Goal: Task Accomplishment & Management: Manage account settings

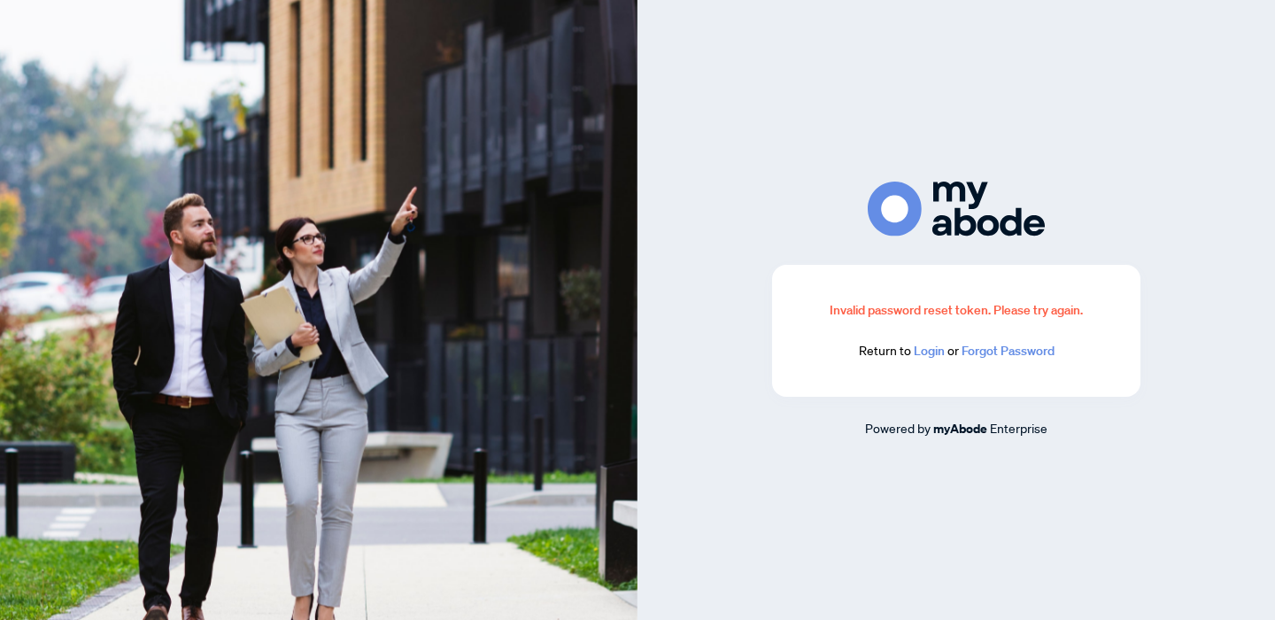
click at [930, 350] on link "Login" at bounding box center [929, 351] width 31 height 16
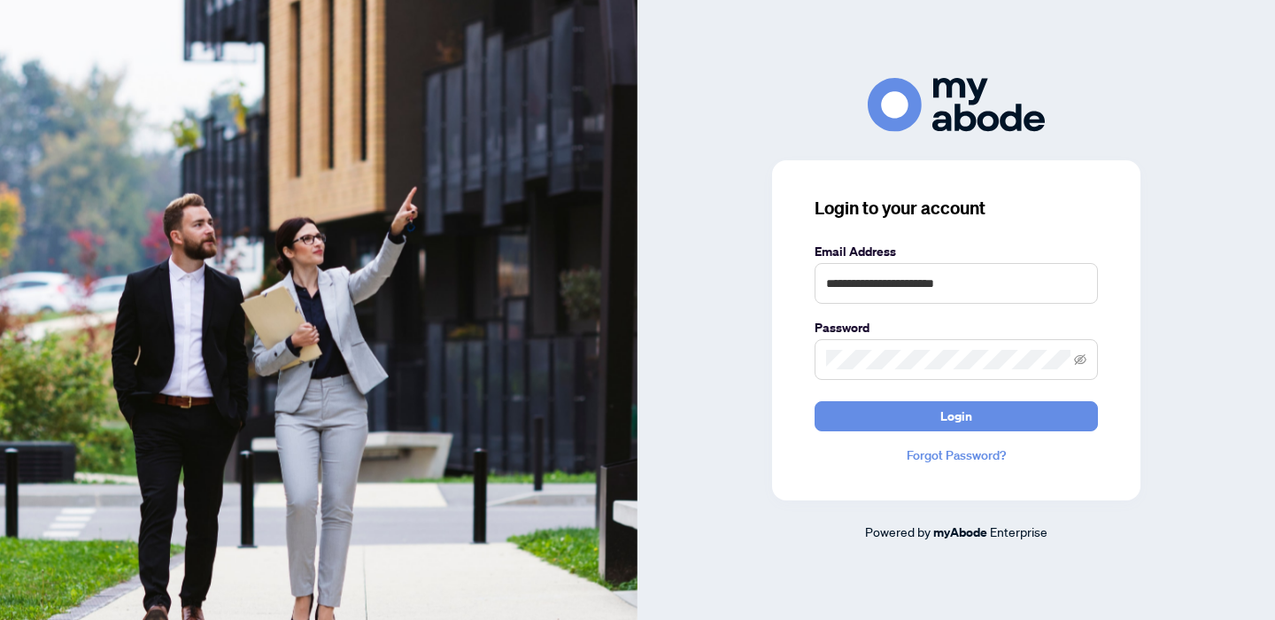
click at [910, 437] on div "**********" at bounding box center [956, 330] width 368 height 340
click at [899, 417] on button "Login" at bounding box center [955, 416] width 283 height 30
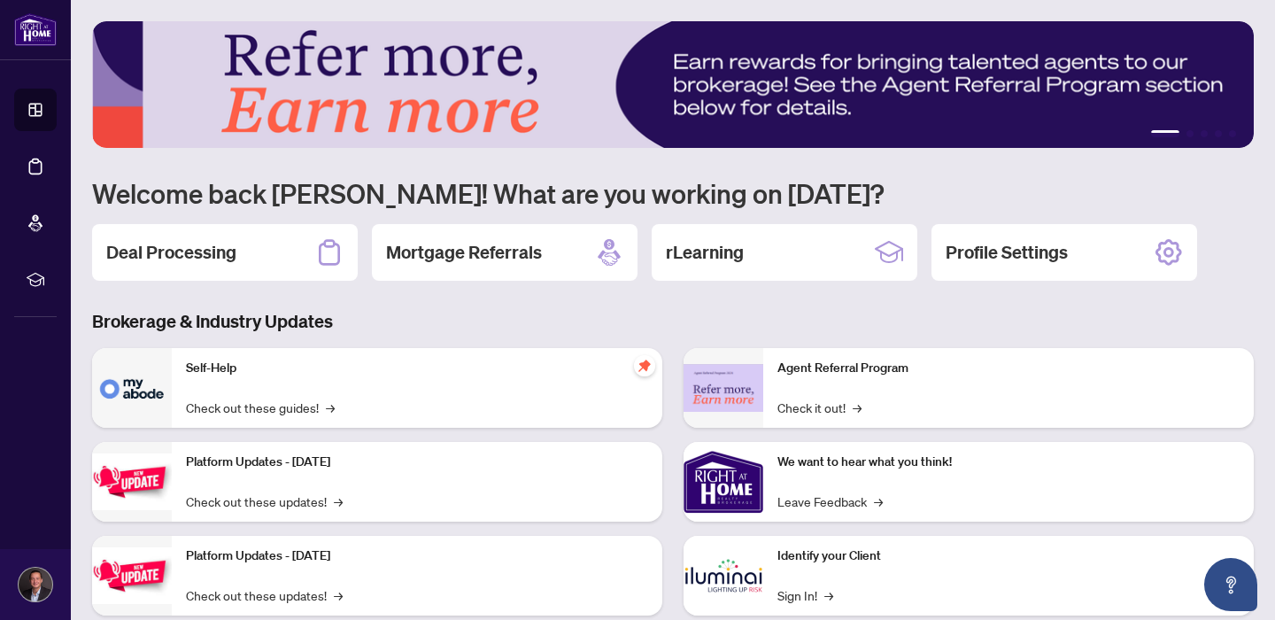
click at [182, 255] on h2 "Deal Processing" at bounding box center [171, 252] width 130 height 25
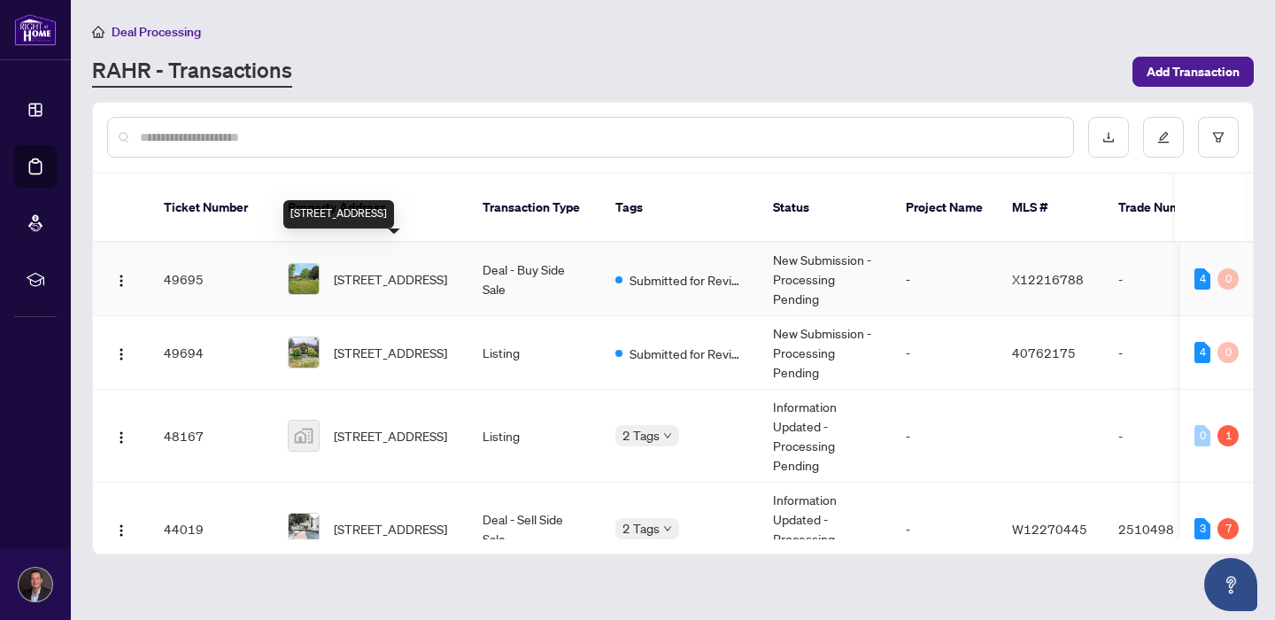
click at [430, 269] on span "168 Trillium Lane, Tweed, Ontario K0K 3J0, Canada" at bounding box center [390, 278] width 113 height 19
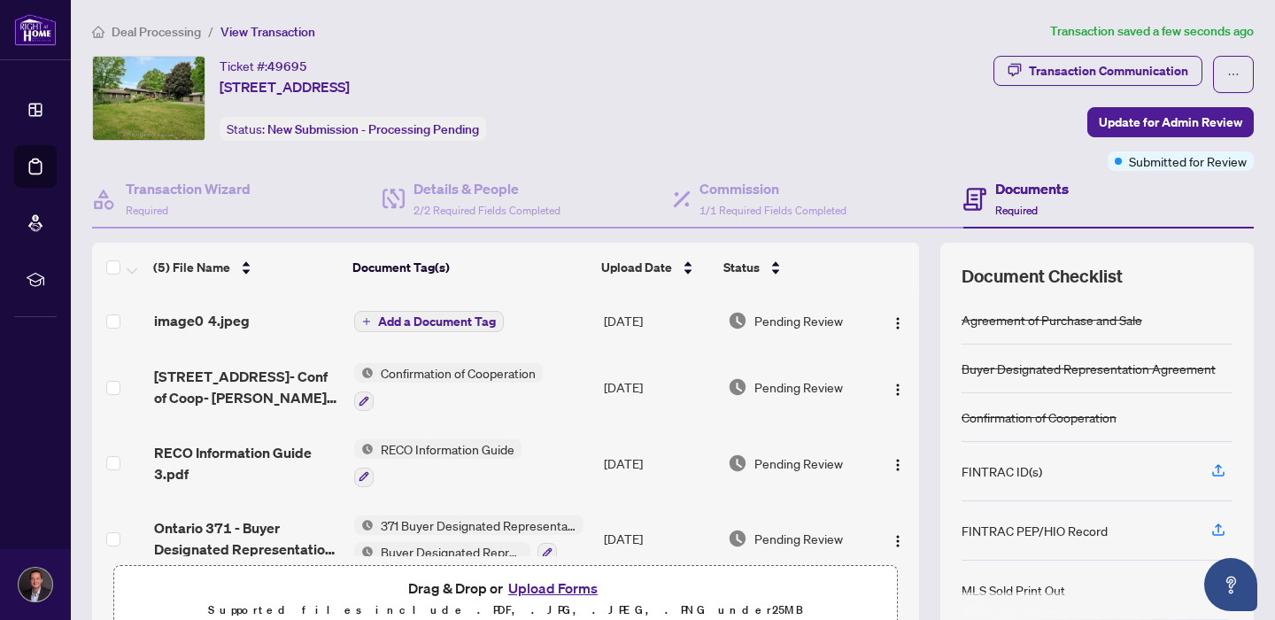
click at [401, 318] on span "Add a Document Tag" at bounding box center [437, 321] width 118 height 12
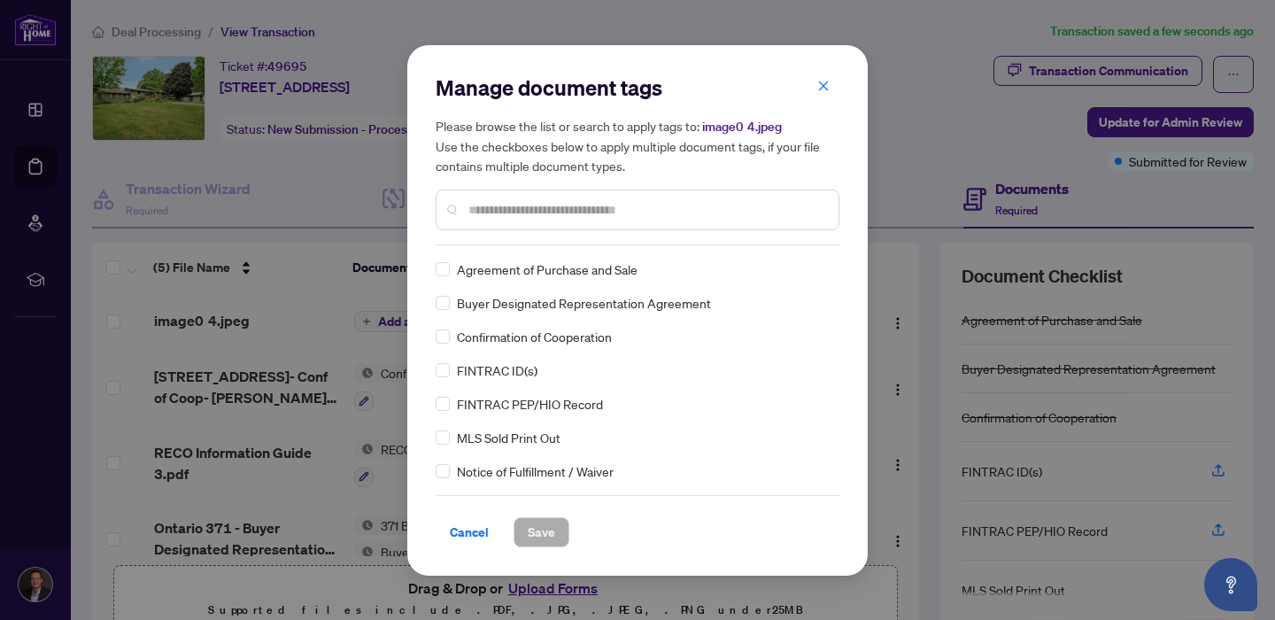
click at [524, 193] on div at bounding box center [638, 209] width 404 height 41
click at [523, 204] on input "text" at bounding box center [646, 209] width 356 height 19
type input "****"
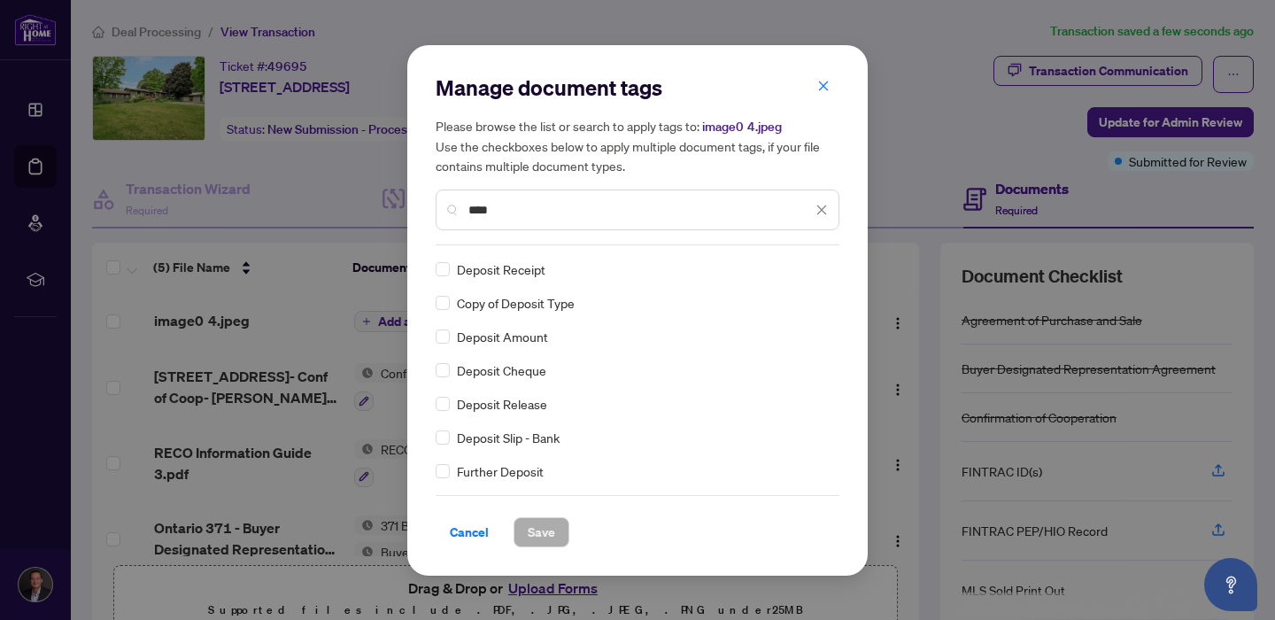
click at [451, 437] on div "Deposit Slip - Bank" at bounding box center [632, 437] width 393 height 19
click at [549, 528] on span "Save" at bounding box center [541, 532] width 27 height 28
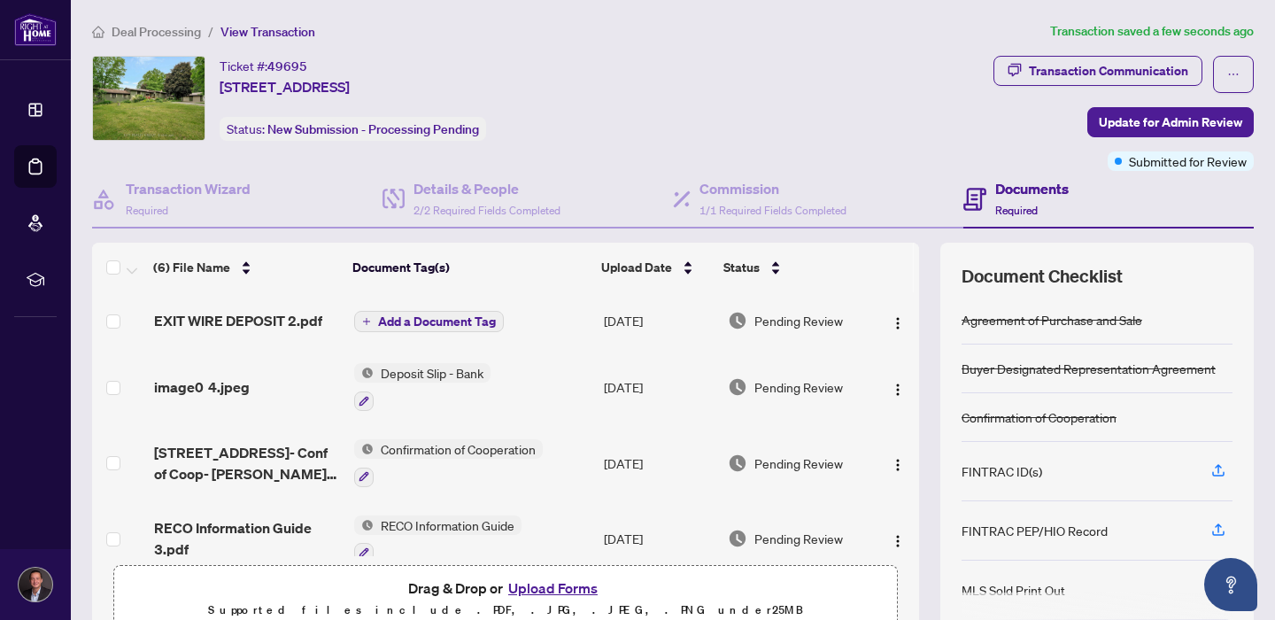
click at [393, 322] on span "Add a Document Tag" at bounding box center [437, 321] width 118 height 12
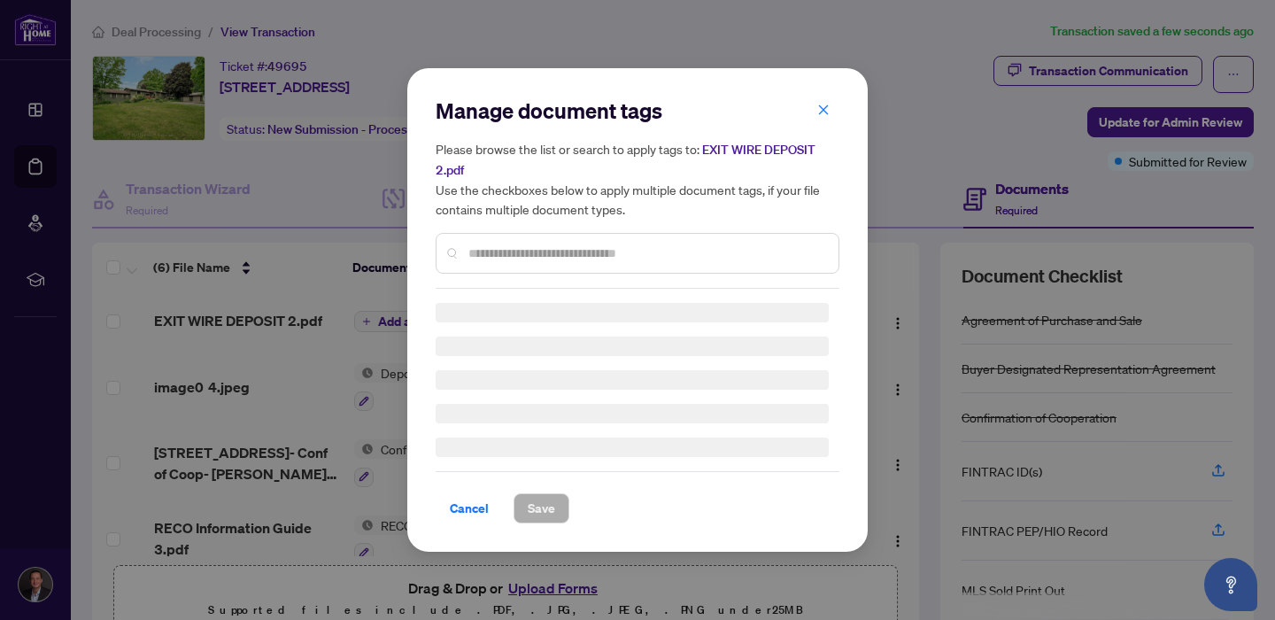
click at [468, 252] on input "text" at bounding box center [646, 252] width 356 height 19
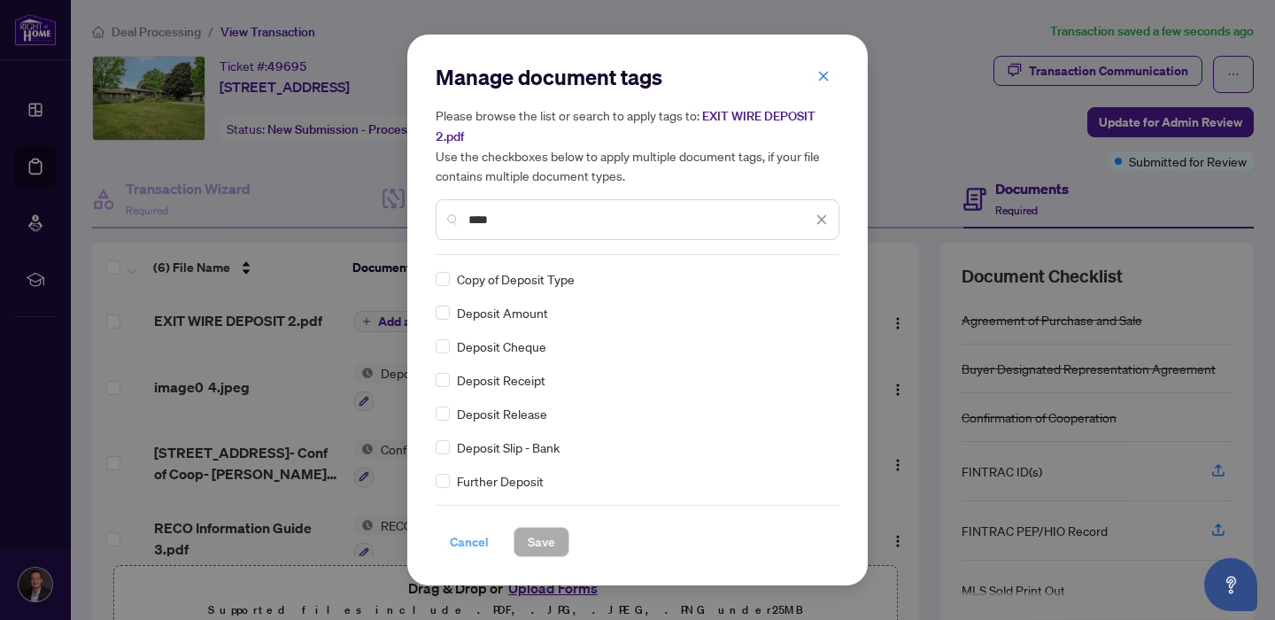
type input "****"
click at [459, 544] on span "Cancel" at bounding box center [469, 542] width 39 height 28
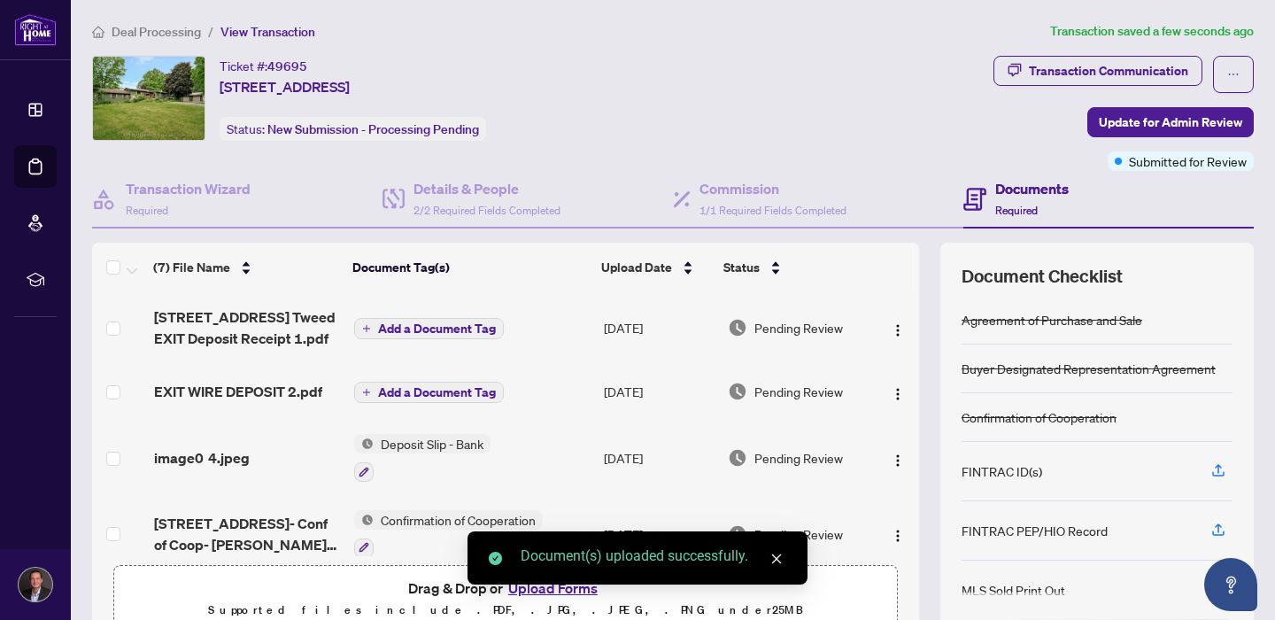
click at [410, 327] on span "Add a Document Tag" at bounding box center [437, 328] width 118 height 12
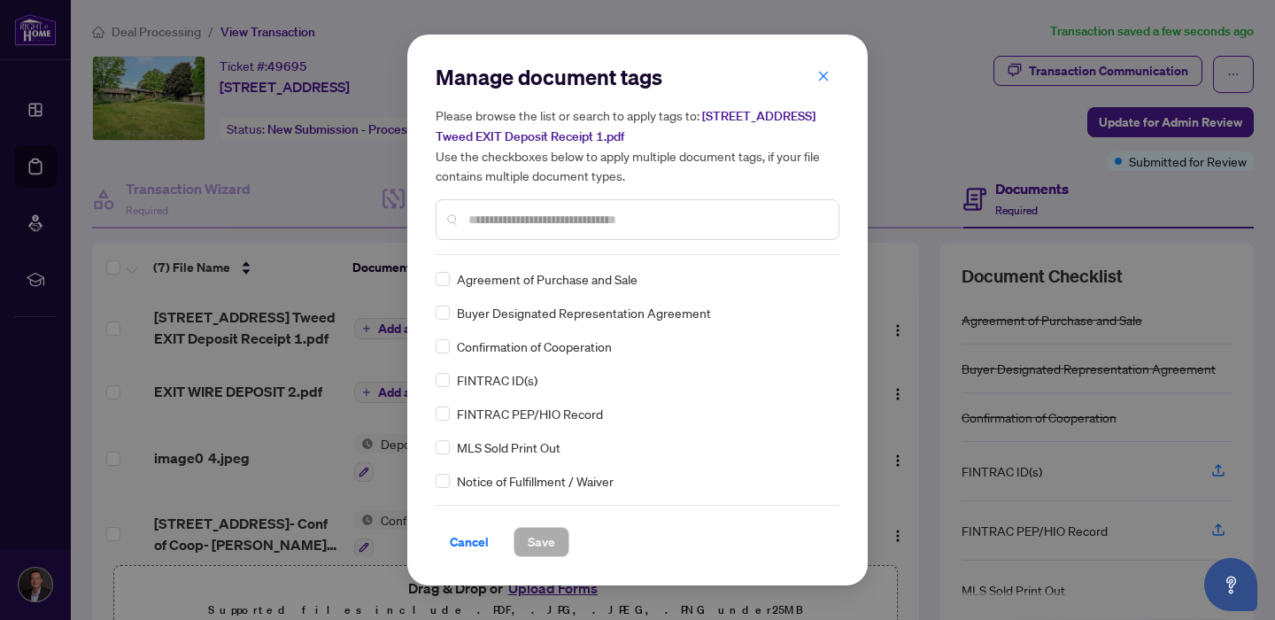
click at [534, 217] on input "text" at bounding box center [646, 219] width 356 height 19
type input "*******"
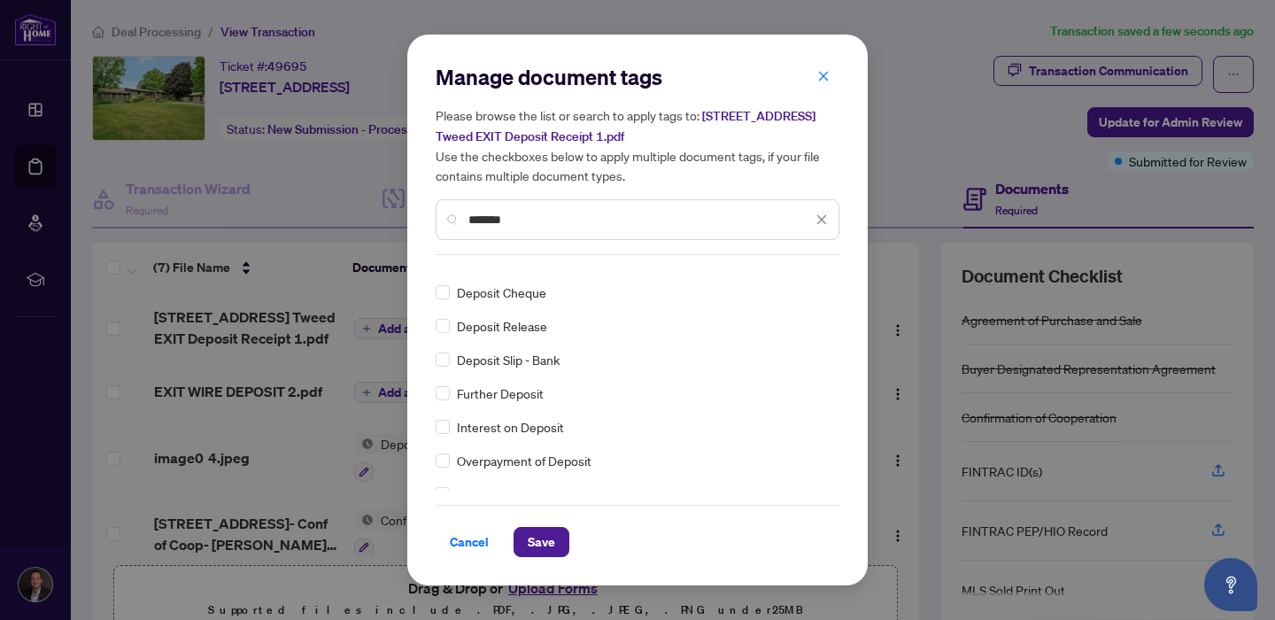
scroll to position [101, 0]
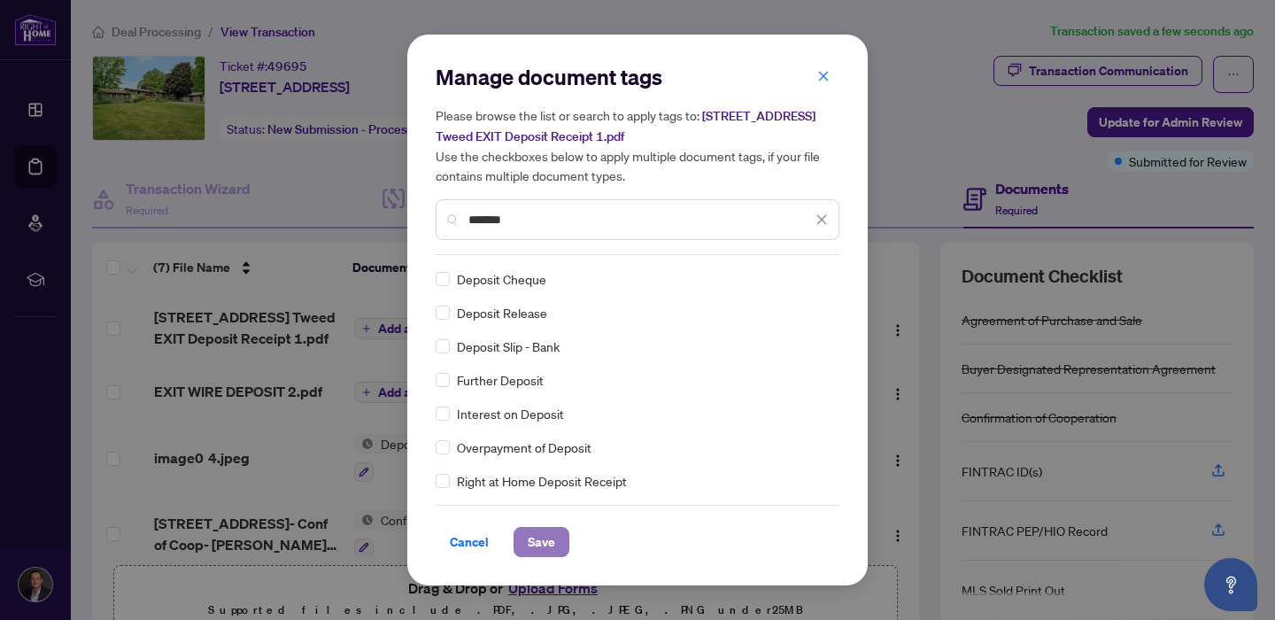
click at [537, 541] on span "Save" at bounding box center [541, 542] width 27 height 28
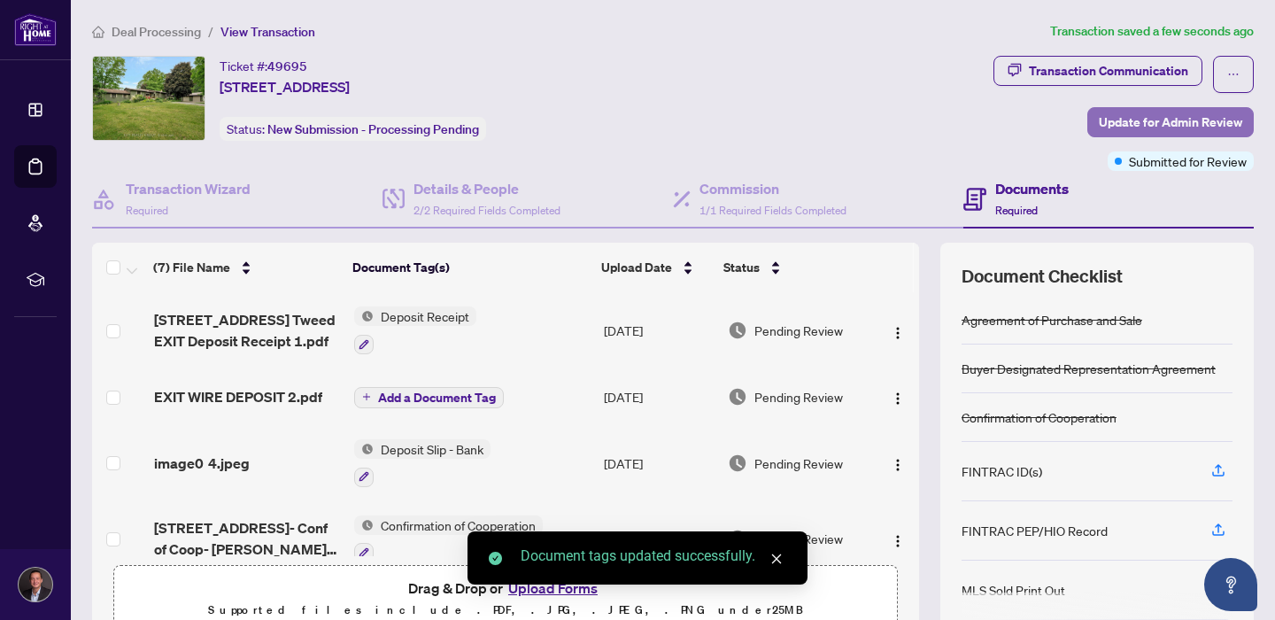
click at [1106, 120] on span "Update for Admin Review" at bounding box center [1170, 122] width 143 height 28
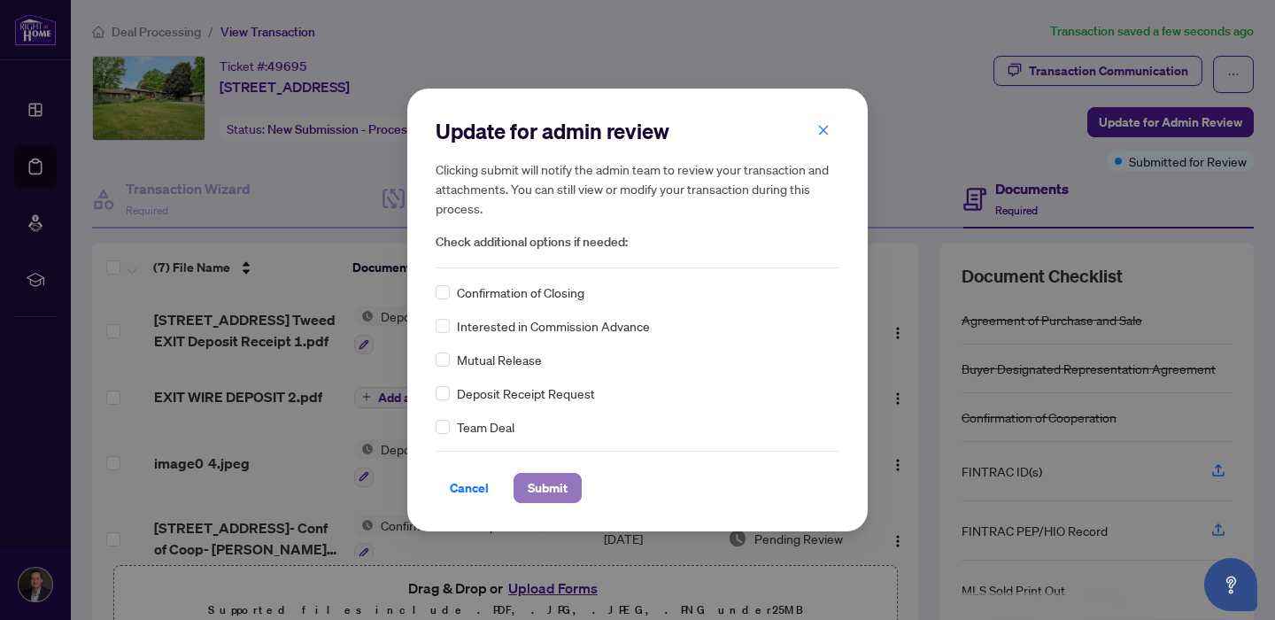
click at [542, 490] on span "Submit" at bounding box center [548, 488] width 40 height 28
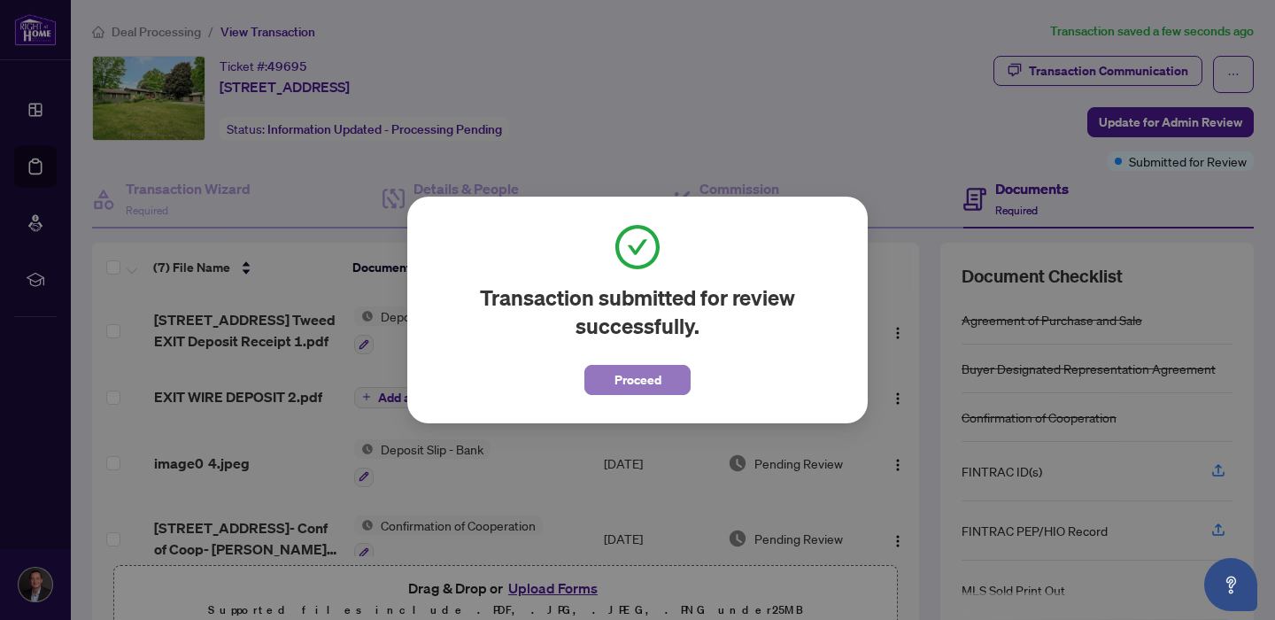
click at [637, 372] on span "Proceed" at bounding box center [637, 380] width 47 height 28
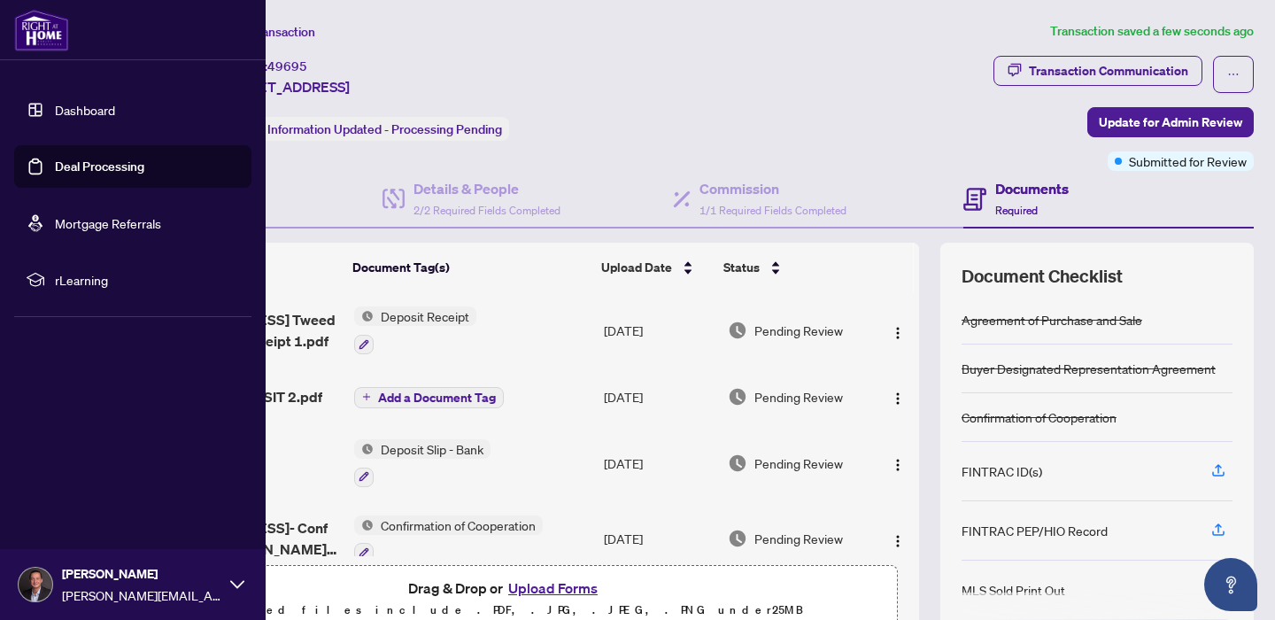
click at [55, 107] on link "Dashboard" at bounding box center [85, 110] width 60 height 16
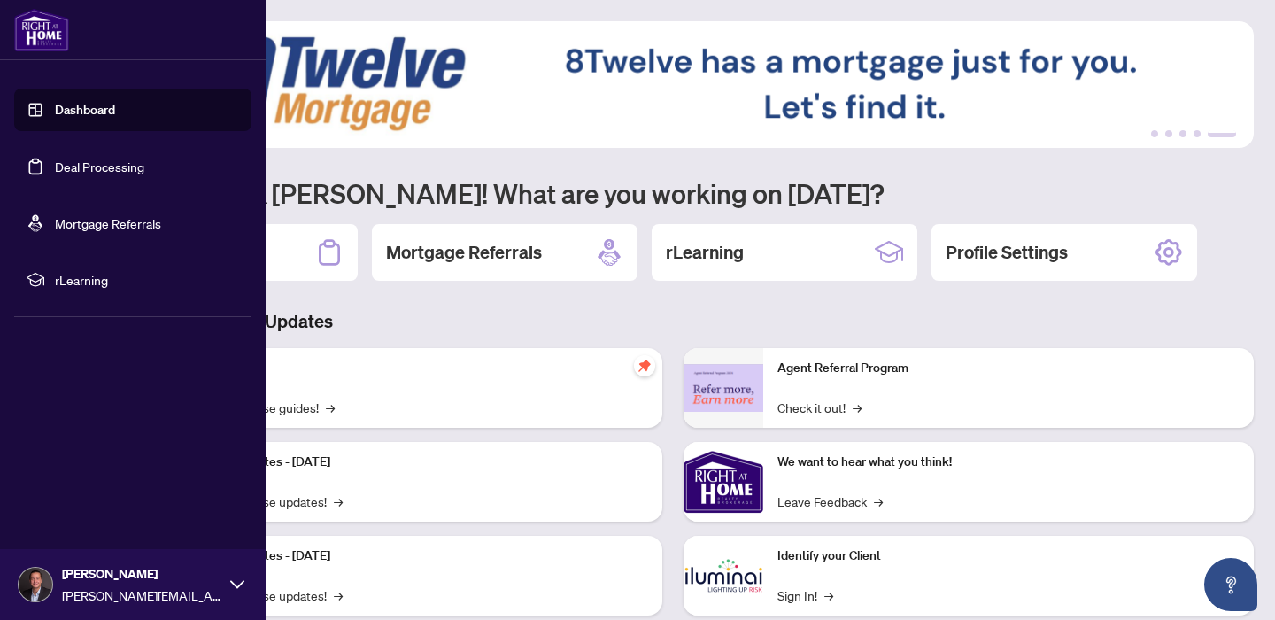
click at [55, 106] on link "Dashboard" at bounding box center [85, 110] width 60 height 16
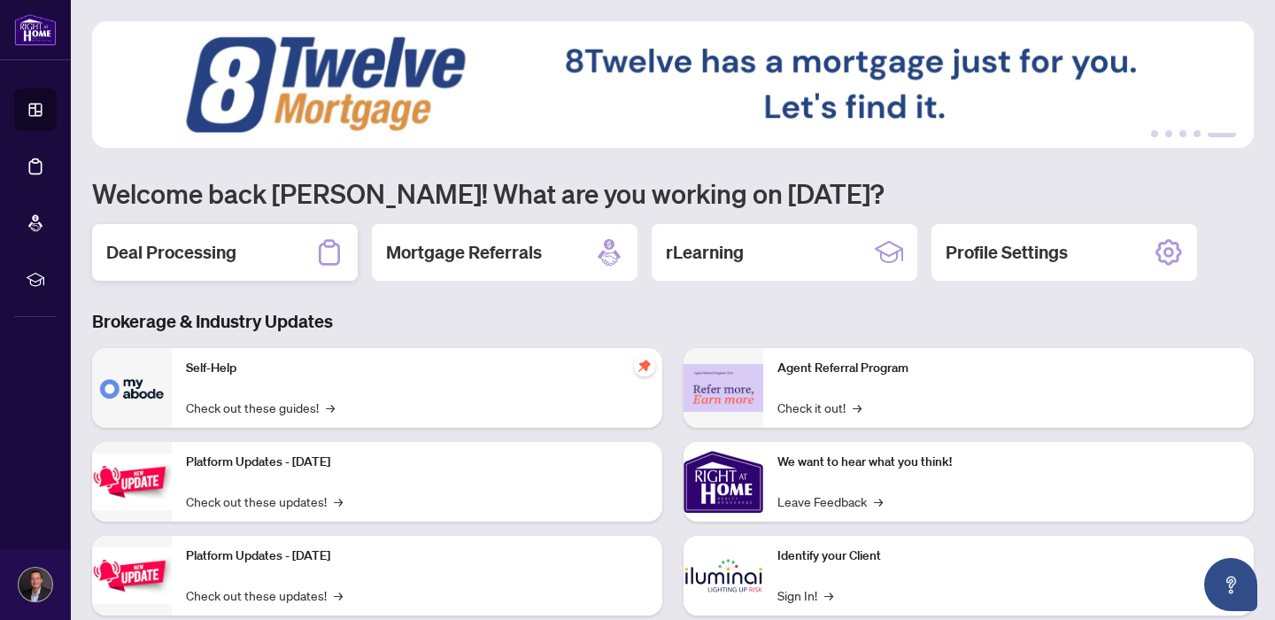
click at [174, 257] on h2 "Deal Processing" at bounding box center [171, 252] width 130 height 25
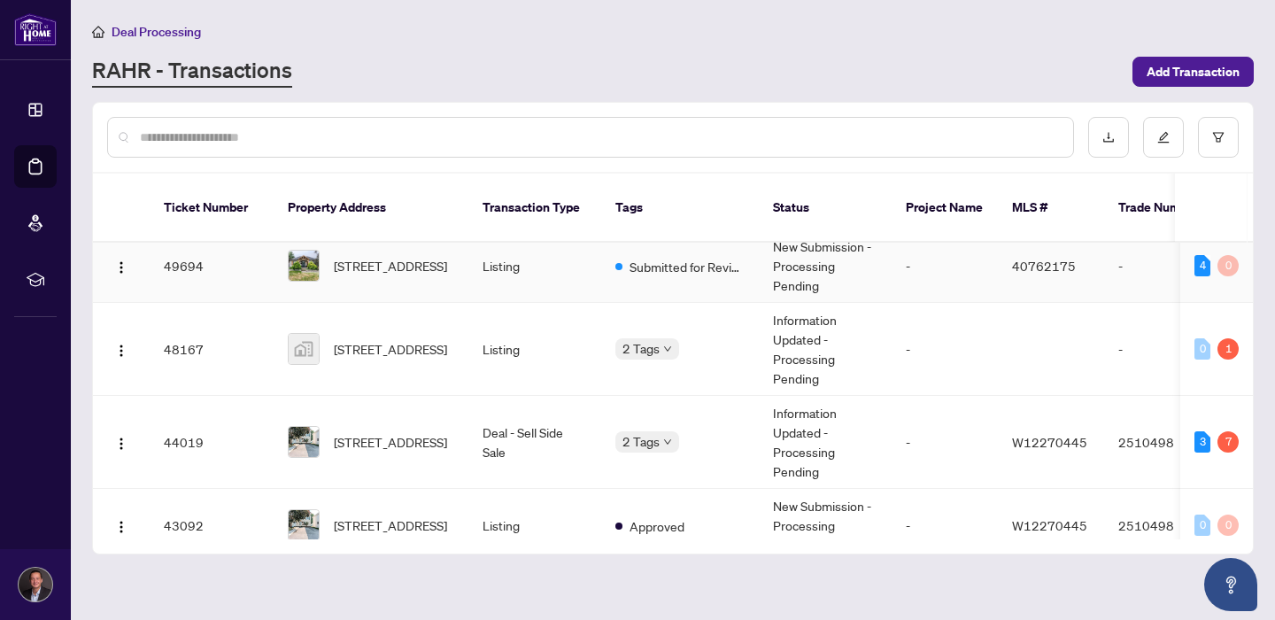
scroll to position [112, 0]
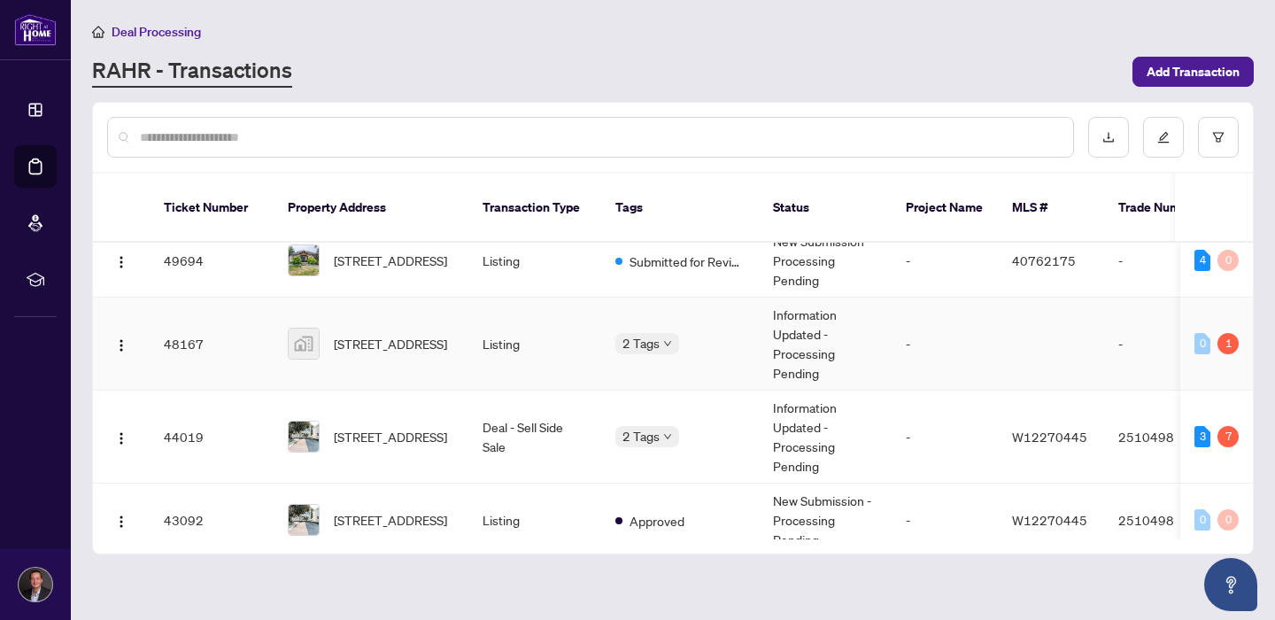
click at [615, 337] on span "Requires Additional Docs" at bounding box center [615, 337] width 0 height 0
click at [364, 334] on span "2463 Lazio Lane, Oakville, ON, Canada" at bounding box center [390, 343] width 113 height 19
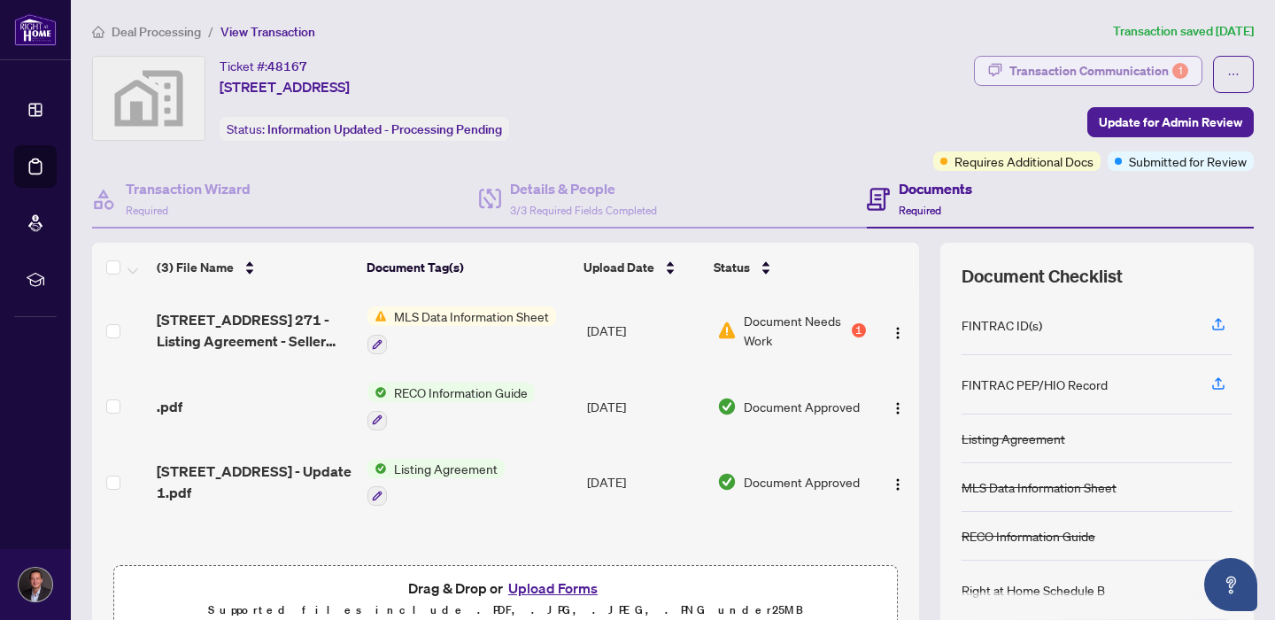
click at [1121, 71] on div "Transaction Communication 1" at bounding box center [1098, 71] width 179 height 28
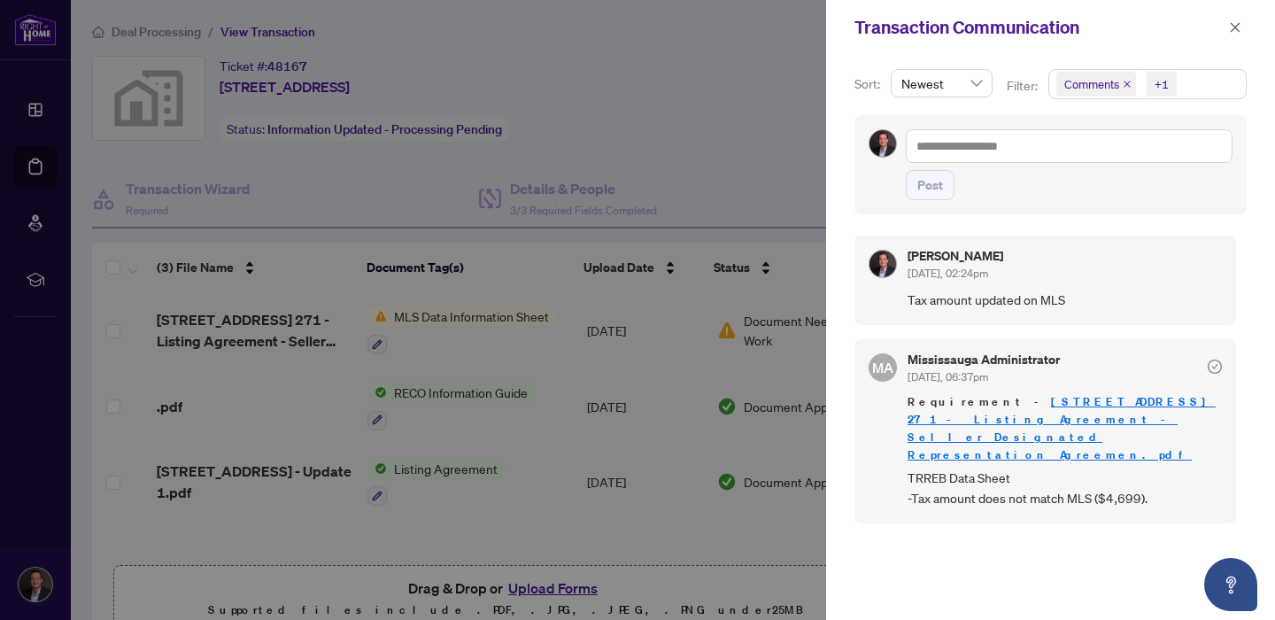
scroll to position [4, 0]
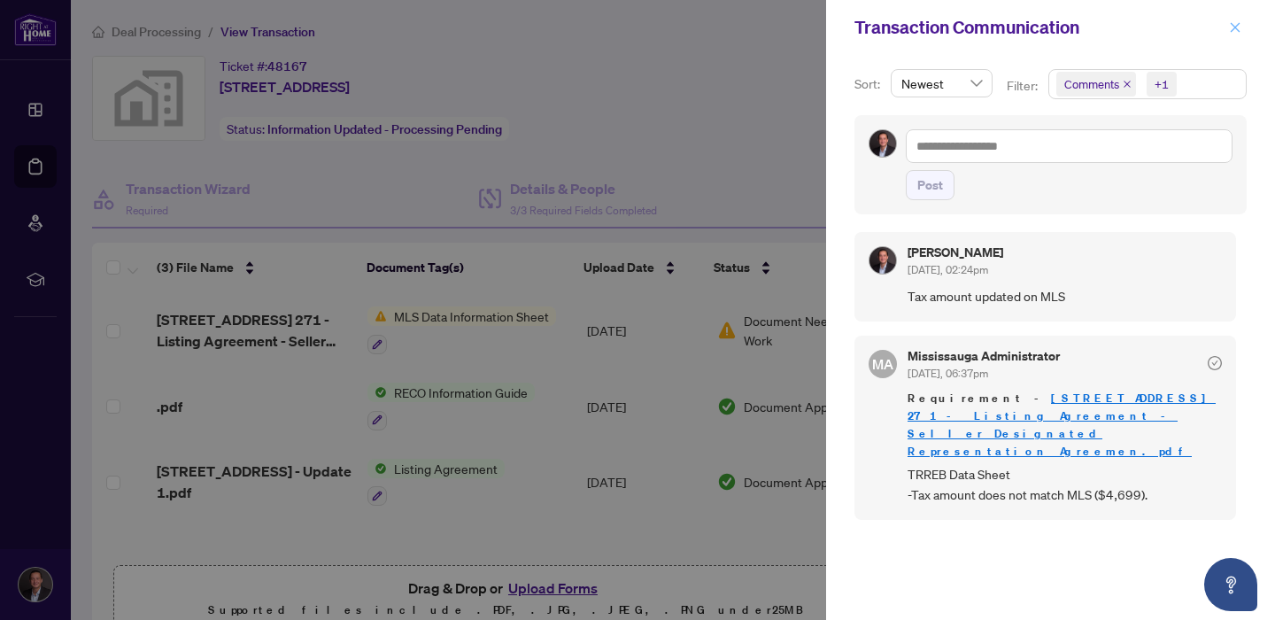
click at [1231, 25] on icon "close" at bounding box center [1235, 27] width 12 height 12
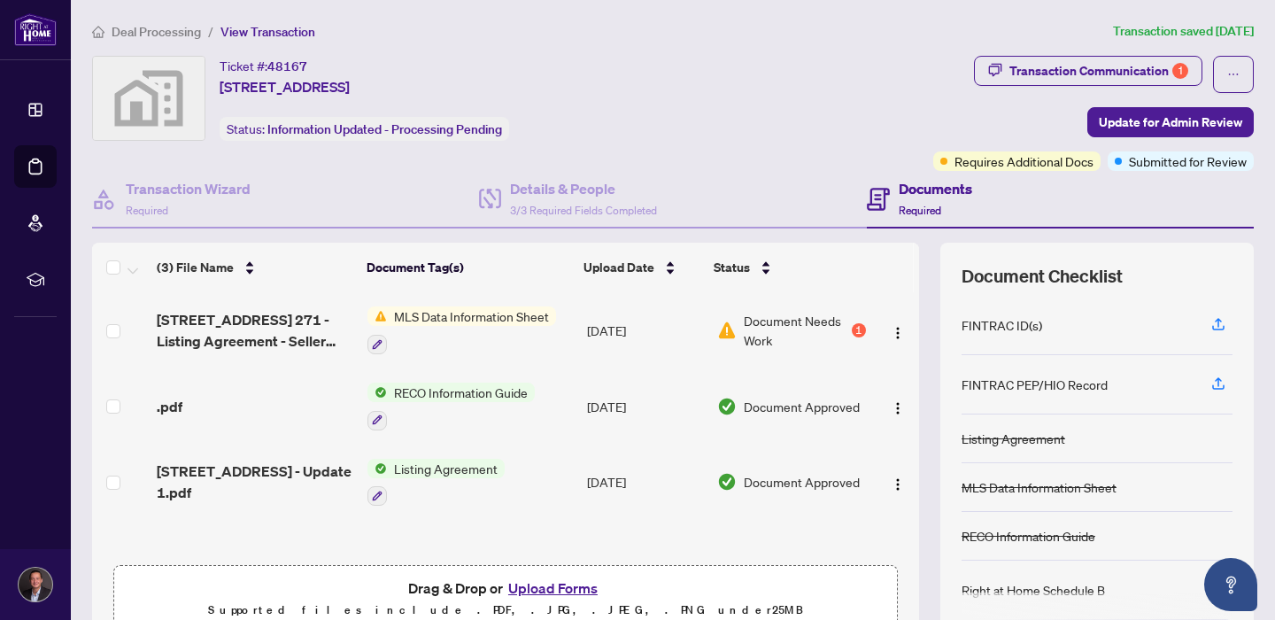
click at [499, 327] on div "MLS Data Information Sheet" at bounding box center [461, 330] width 189 height 48
click at [644, 331] on td "Aug/11/2025" at bounding box center [645, 330] width 130 height 76
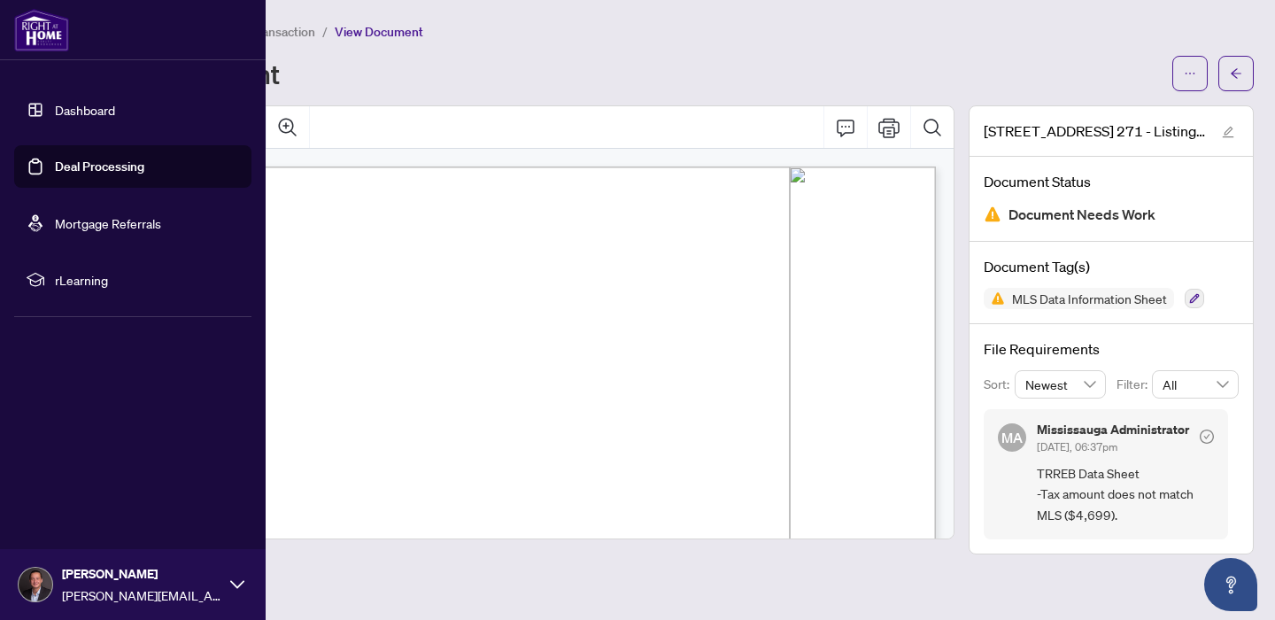
click at [113, 118] on link "Dashboard" at bounding box center [85, 110] width 60 height 16
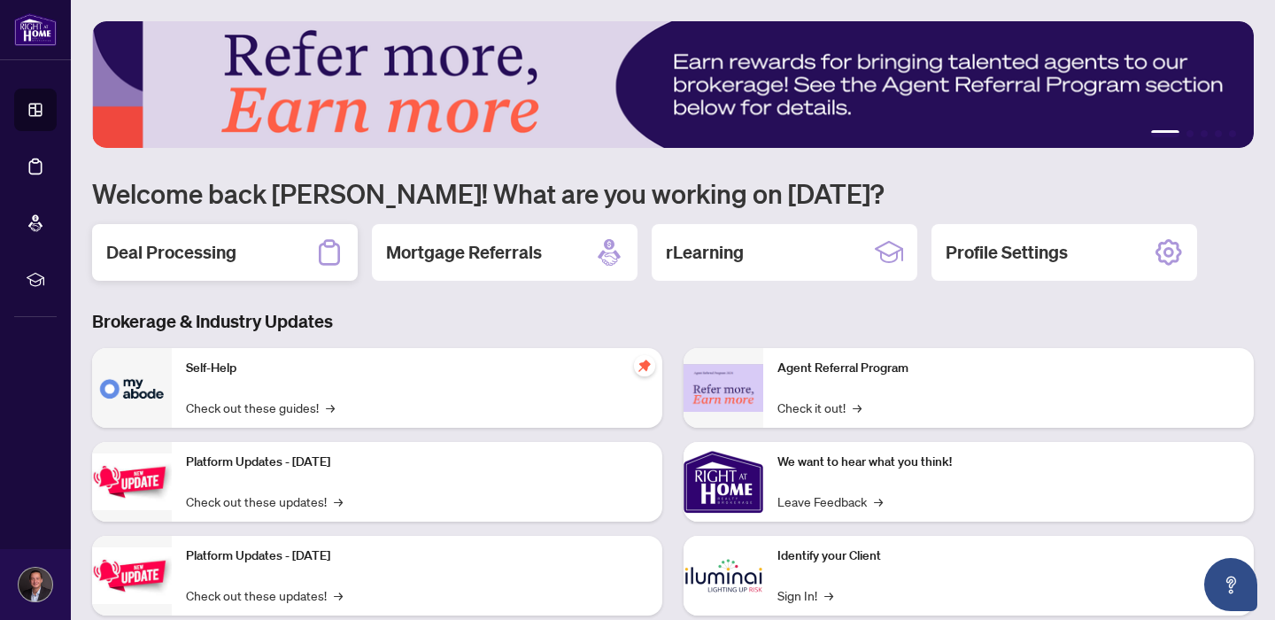
click at [260, 261] on div "Deal Processing" at bounding box center [225, 252] width 266 height 57
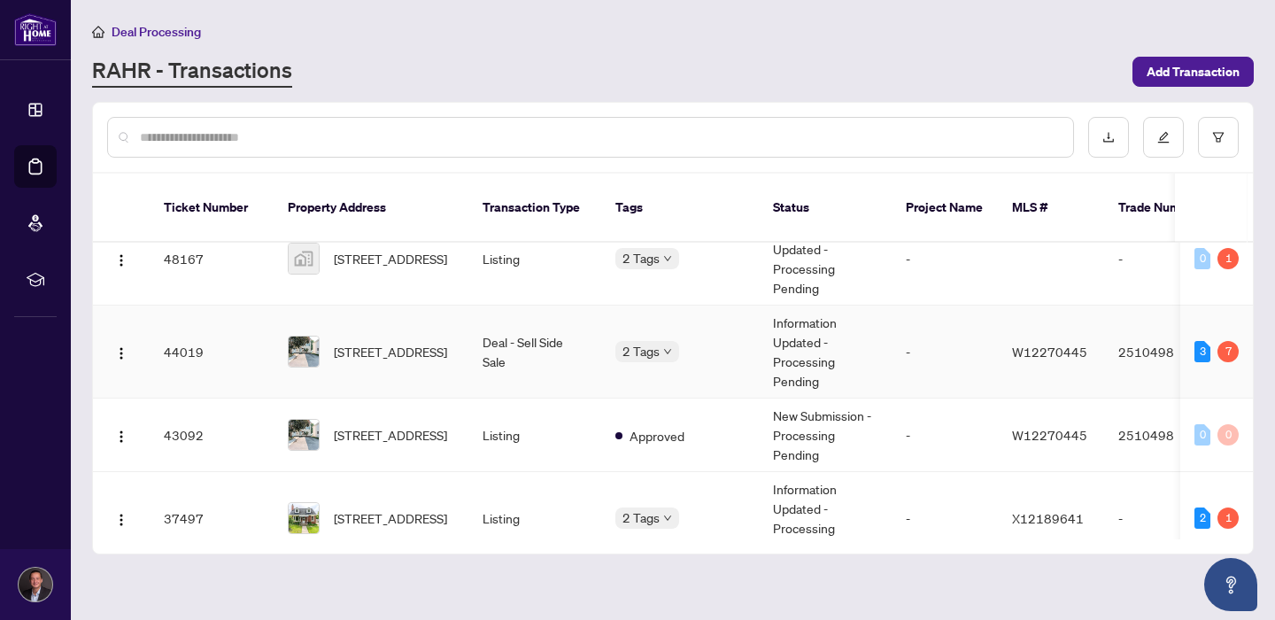
scroll to position [205, 0]
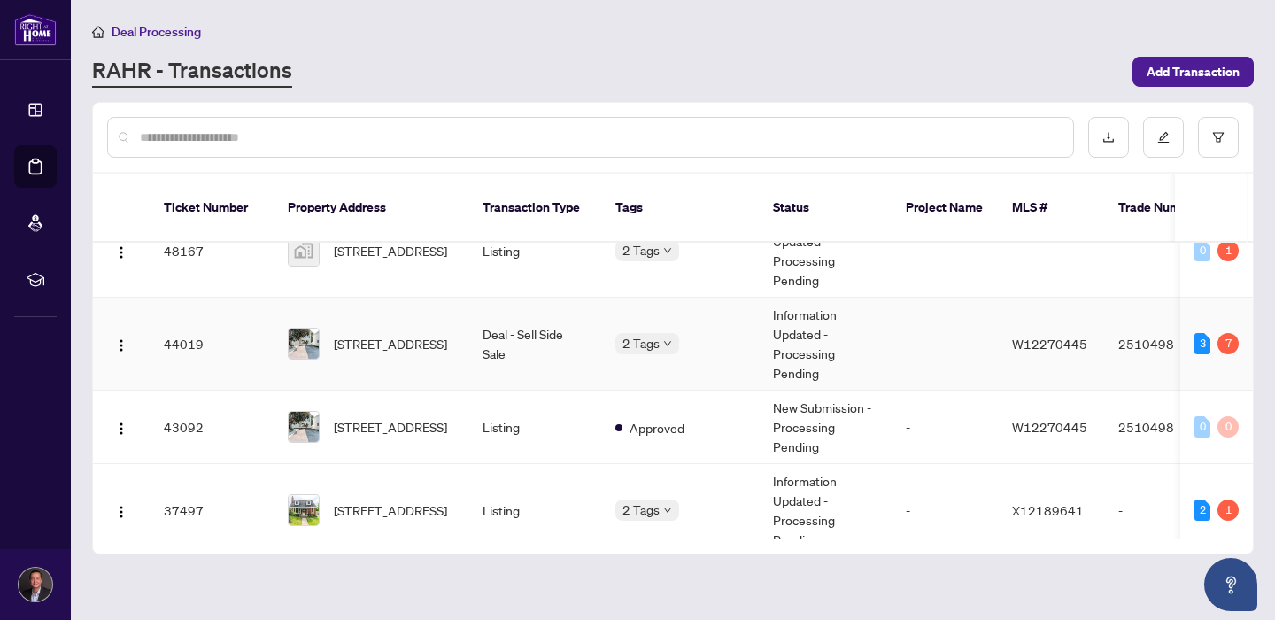
click at [384, 340] on span "19 Hearthstone Crt, Brampton, Ontario L6S 1N8, Canada" at bounding box center [390, 343] width 113 height 19
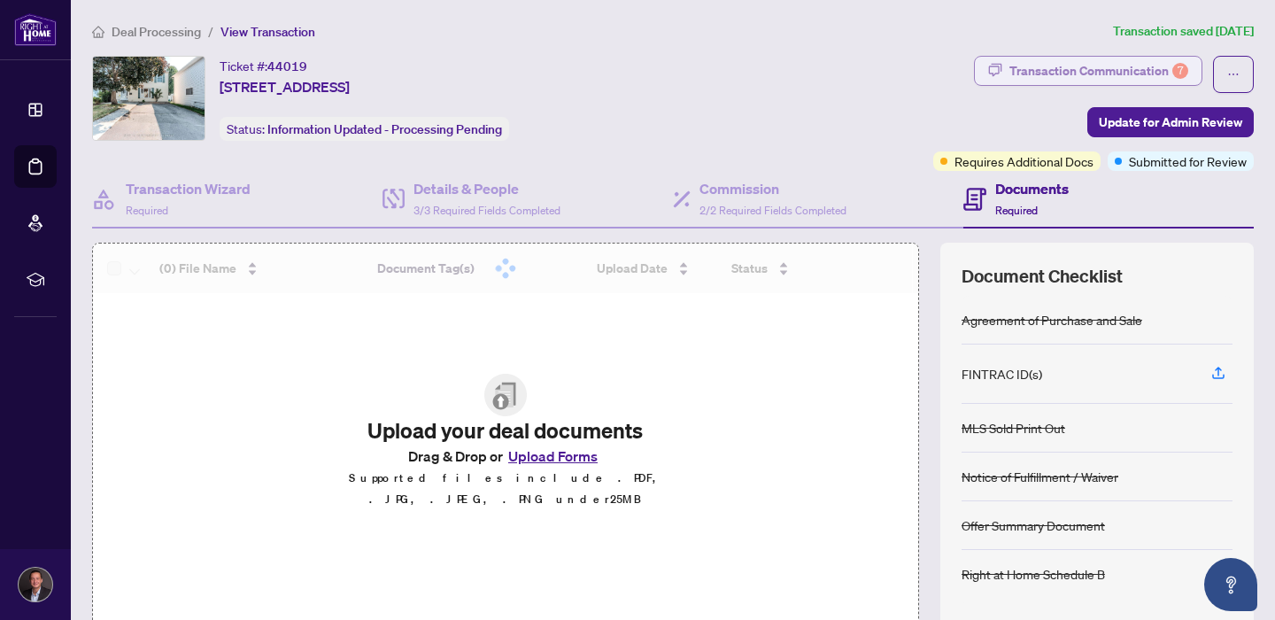
click at [1139, 69] on div "Transaction Communication 7" at bounding box center [1098, 71] width 179 height 28
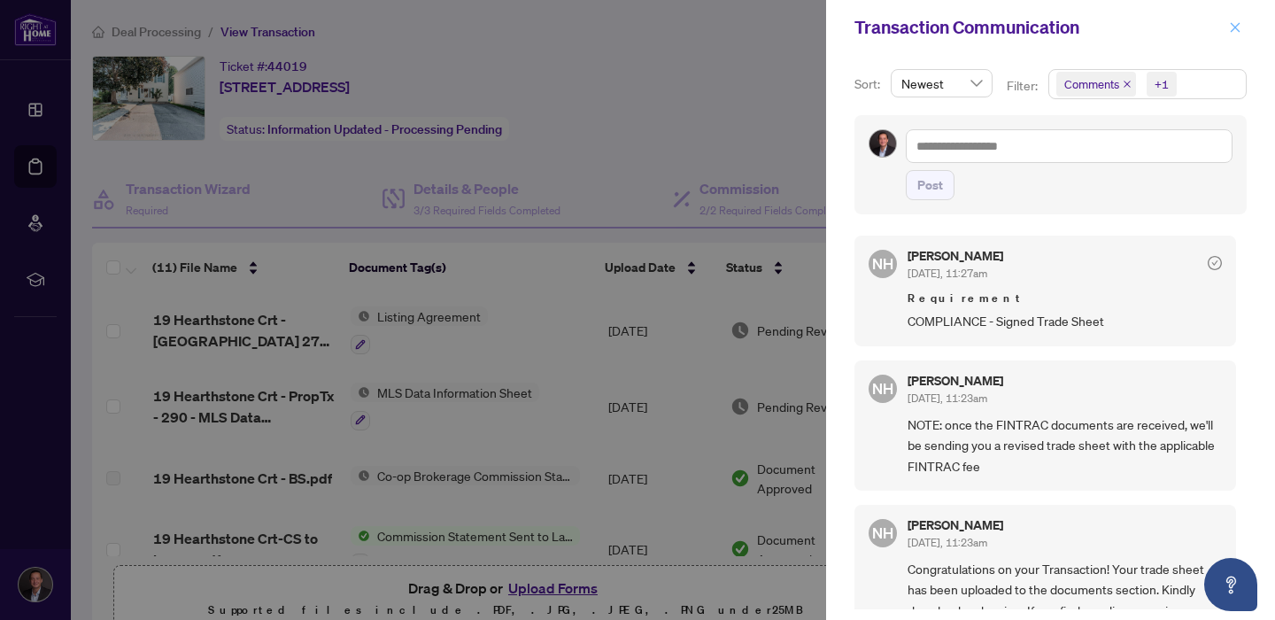
click at [1239, 30] on icon "close" at bounding box center [1235, 27] width 12 height 12
